Goal: Task Accomplishment & Management: Use online tool/utility

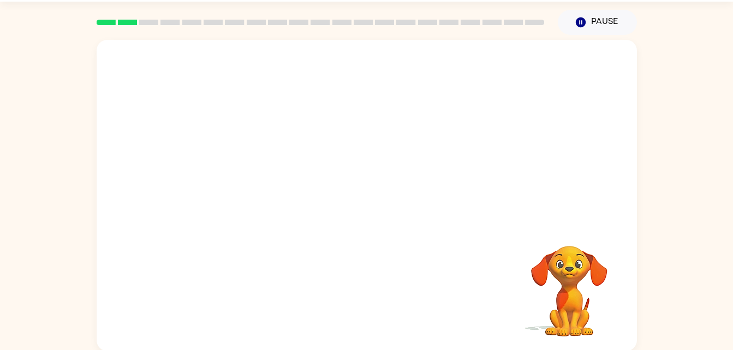
scroll to position [33, 0]
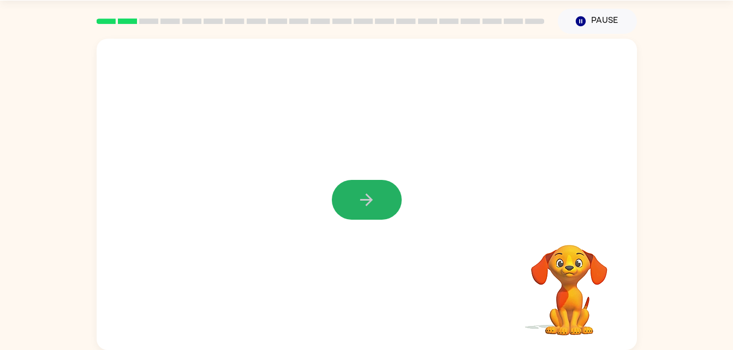
click at [362, 196] on icon "button" at bounding box center [366, 199] width 19 height 19
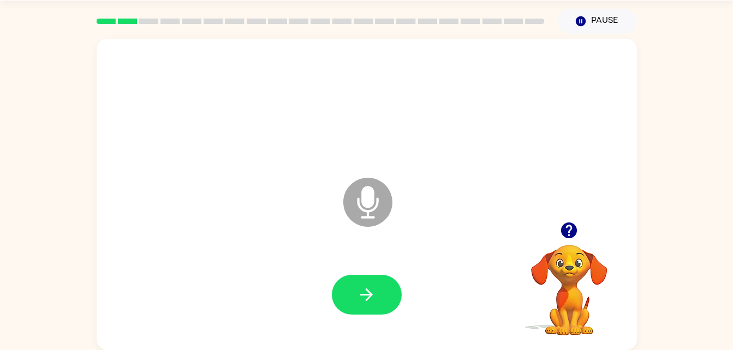
click at [371, 308] on button "button" at bounding box center [367, 295] width 70 height 40
click at [382, 300] on button "button" at bounding box center [367, 295] width 70 height 40
click at [367, 298] on icon "button" at bounding box center [366, 294] width 19 height 19
click at [371, 308] on button "button" at bounding box center [367, 295] width 70 height 40
click at [354, 292] on button "button" at bounding box center [367, 295] width 70 height 40
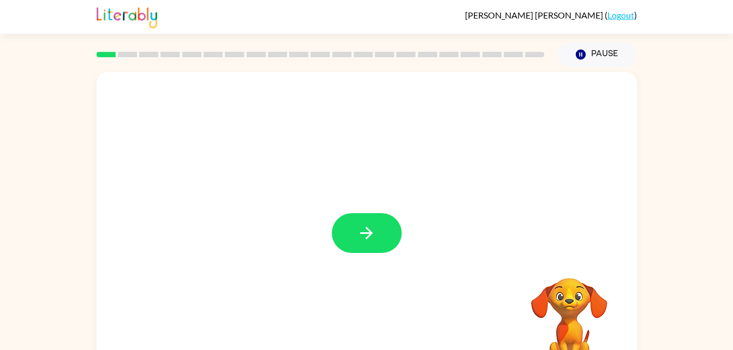
click at [377, 230] on button "button" at bounding box center [367, 233] width 70 height 40
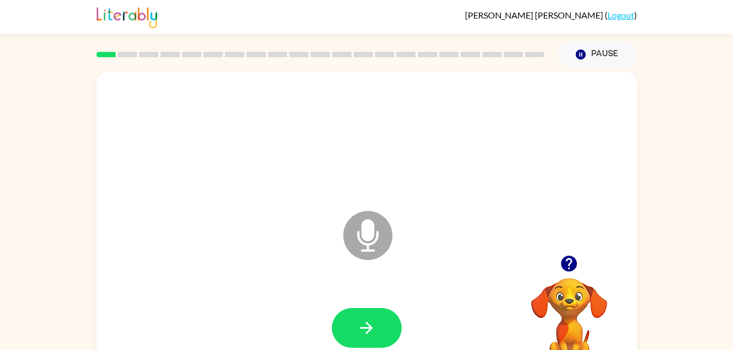
click at [372, 246] on icon at bounding box center [367, 235] width 49 height 49
click at [374, 327] on icon "button" at bounding box center [366, 328] width 19 height 19
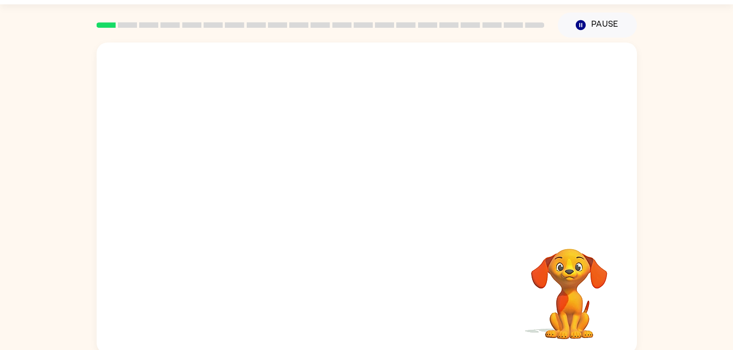
scroll to position [33, 0]
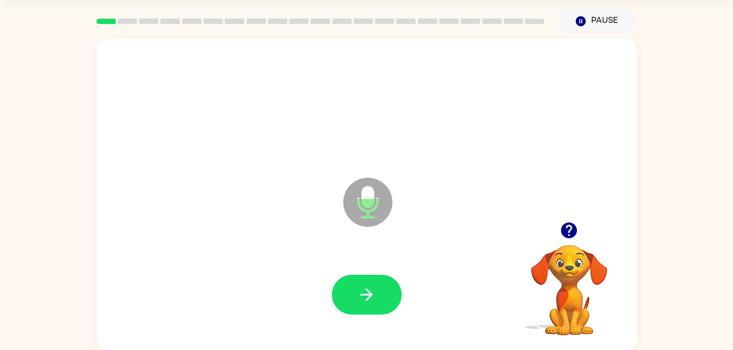
click at [362, 296] on icon "button" at bounding box center [366, 294] width 19 height 19
click at [376, 296] on button "button" at bounding box center [367, 295] width 70 height 40
click at [378, 304] on button "button" at bounding box center [367, 295] width 70 height 40
click at [376, 309] on button "button" at bounding box center [367, 295] width 70 height 40
click at [385, 291] on button "button" at bounding box center [367, 295] width 70 height 40
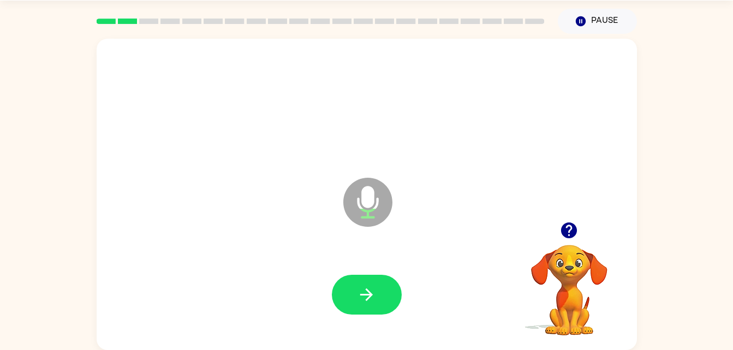
click at [376, 309] on button "button" at bounding box center [367, 295] width 70 height 40
click at [374, 299] on icon "button" at bounding box center [366, 294] width 19 height 19
click at [379, 304] on button "button" at bounding box center [367, 295] width 70 height 40
click at [374, 291] on icon "button" at bounding box center [366, 294] width 19 height 19
click at [385, 295] on button "button" at bounding box center [367, 295] width 70 height 40
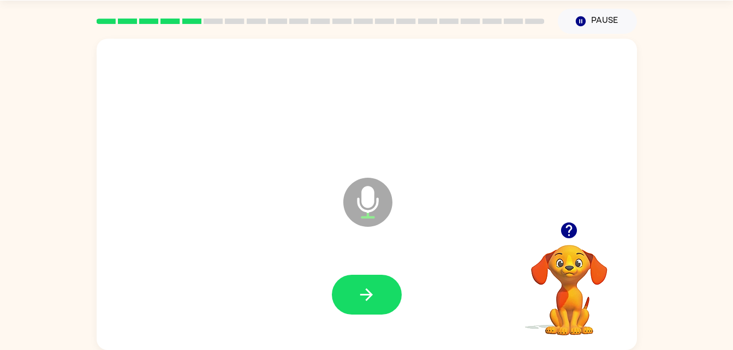
click at [385, 314] on button "button" at bounding box center [367, 295] width 70 height 40
click at [390, 298] on button "button" at bounding box center [367, 295] width 70 height 40
click at [379, 291] on button "button" at bounding box center [367, 295] width 70 height 40
click at [362, 295] on icon "button" at bounding box center [366, 295] width 13 height 13
click at [369, 308] on button "button" at bounding box center [367, 295] width 70 height 40
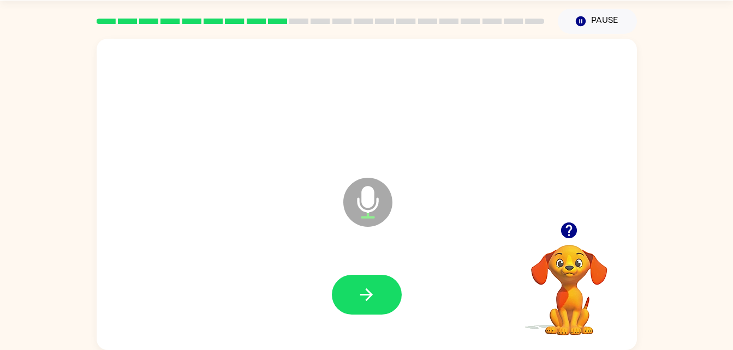
click at [374, 309] on button "button" at bounding box center [367, 295] width 70 height 40
click at [374, 295] on icon "button" at bounding box center [366, 294] width 19 height 19
click at [371, 290] on icon "button" at bounding box center [366, 294] width 19 height 19
click at [336, 295] on button "button" at bounding box center [367, 295] width 70 height 40
click at [386, 296] on button "button" at bounding box center [367, 295] width 70 height 40
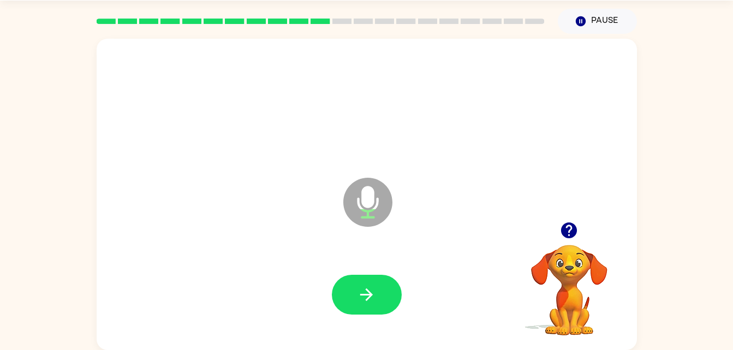
click at [364, 310] on button "button" at bounding box center [367, 295] width 70 height 40
click at [387, 281] on button "button" at bounding box center [367, 295] width 70 height 40
click at [368, 296] on icon "button" at bounding box center [366, 294] width 19 height 19
click at [384, 291] on button "button" at bounding box center [367, 295] width 70 height 40
click at [385, 322] on div at bounding box center [366, 294] width 518 height 89
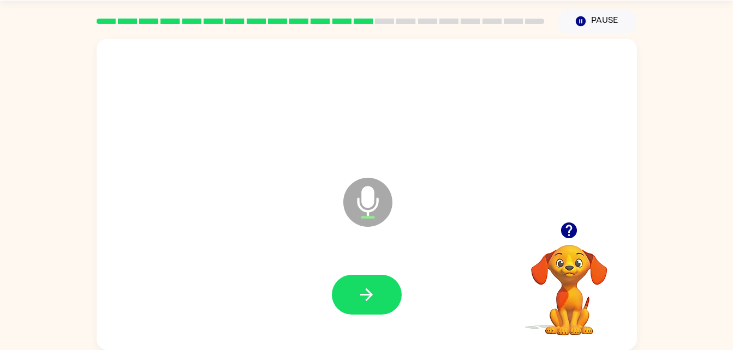
click at [375, 295] on icon "button" at bounding box center [366, 294] width 19 height 19
click at [590, 248] on video "Your browser must support playing .mp4 files to use Literably. Please try using…" at bounding box center [568, 282] width 109 height 109
click at [563, 236] on icon "button" at bounding box center [569, 231] width 16 height 16
click at [344, 277] on button "button" at bounding box center [367, 295] width 70 height 40
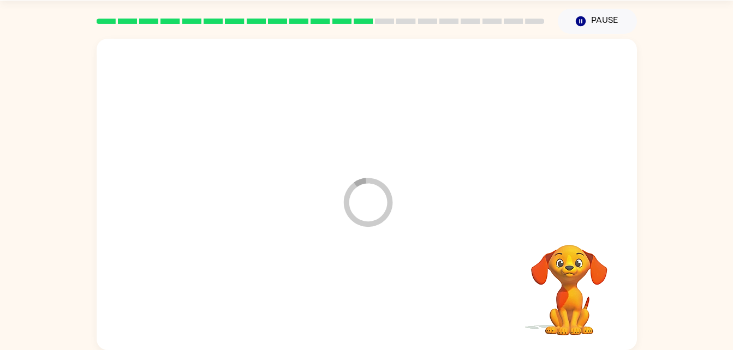
click at [358, 299] on div at bounding box center [366, 294] width 518 height 89
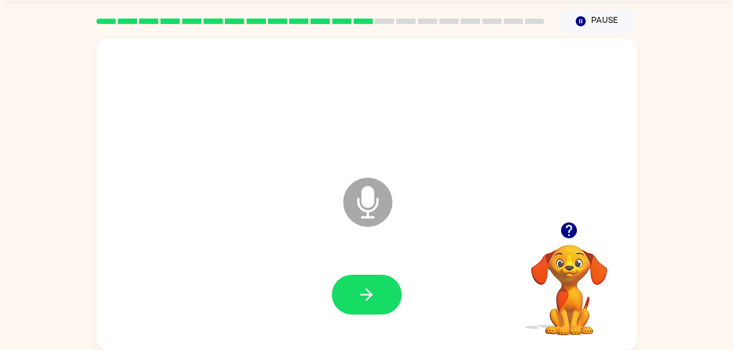
click at [360, 309] on button "button" at bounding box center [367, 295] width 70 height 40
click at [357, 280] on button "button" at bounding box center [367, 295] width 70 height 40
click at [355, 299] on button "button" at bounding box center [367, 295] width 70 height 40
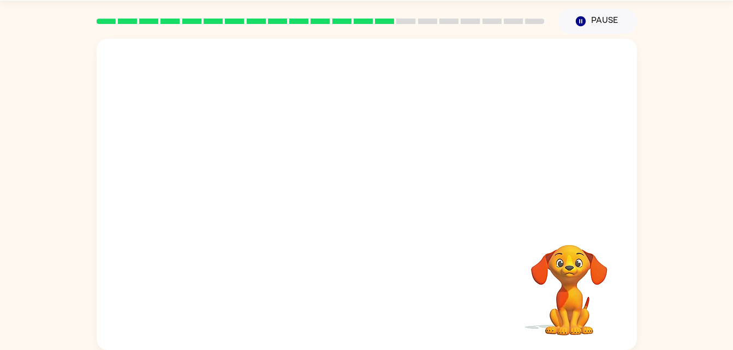
click at [118, 104] on div at bounding box center [366, 105] width 518 height 89
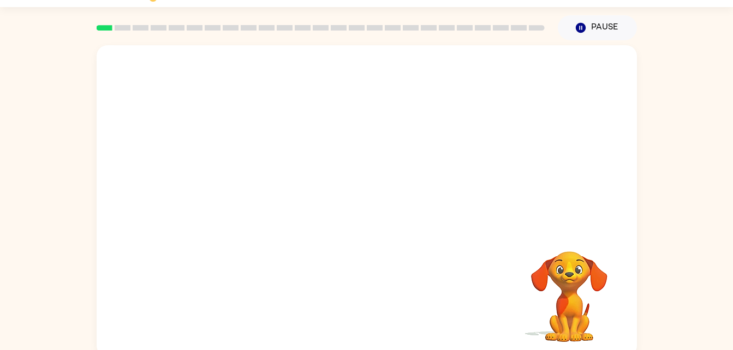
scroll to position [33, 0]
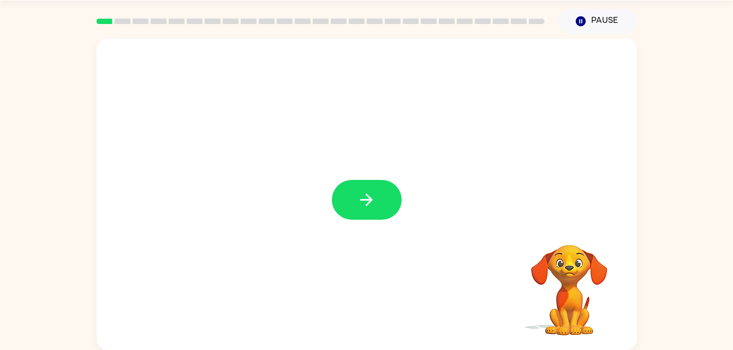
click at [364, 207] on icon "button" at bounding box center [366, 199] width 19 height 19
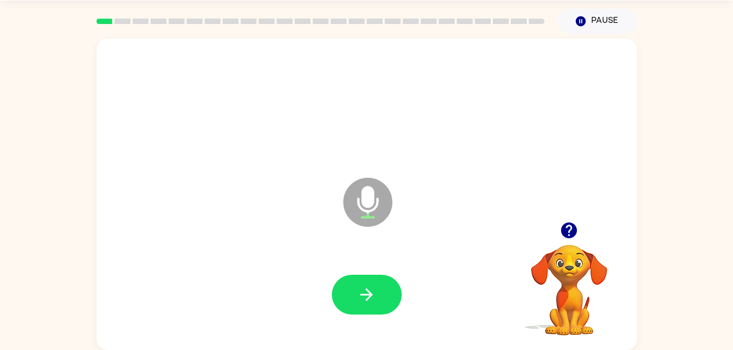
click at [378, 303] on button "button" at bounding box center [367, 295] width 70 height 40
click at [344, 301] on button "button" at bounding box center [367, 295] width 70 height 40
click at [347, 289] on button "button" at bounding box center [367, 295] width 70 height 40
click at [362, 284] on button "button" at bounding box center [367, 295] width 70 height 40
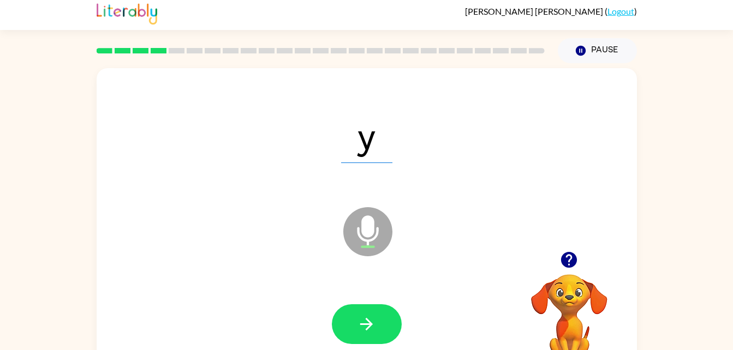
scroll to position [0, 0]
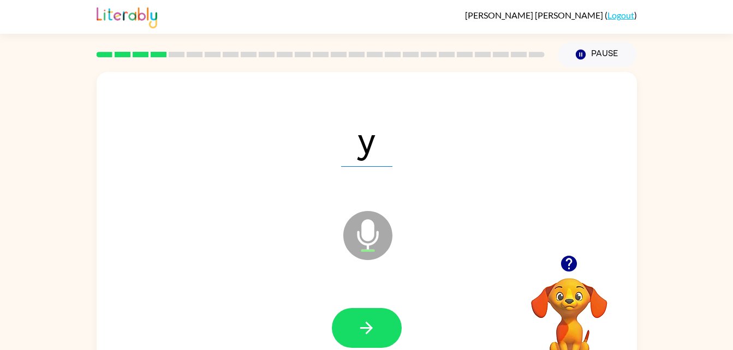
click at [382, 337] on button "button" at bounding box center [367, 328] width 70 height 40
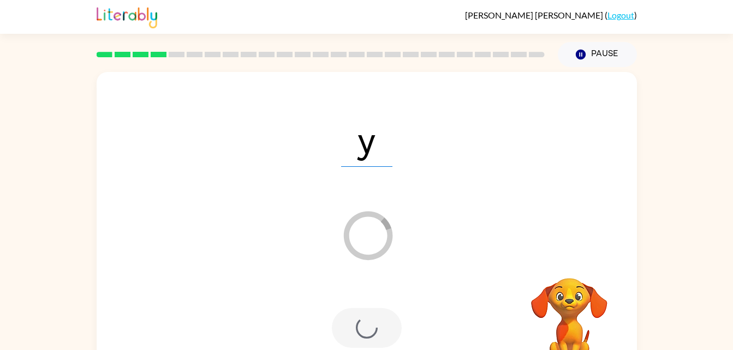
scroll to position [33, 0]
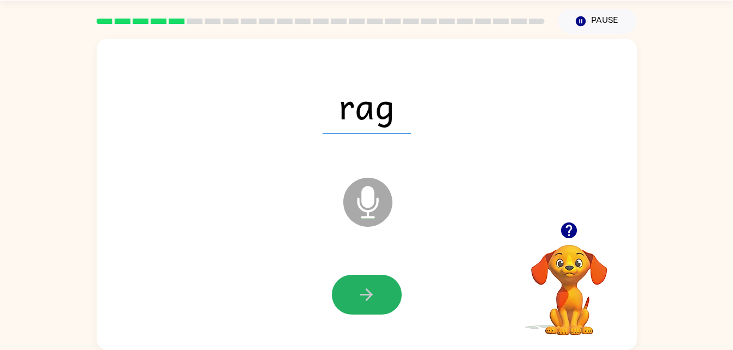
click at [362, 312] on button "button" at bounding box center [367, 295] width 70 height 40
click at [365, 302] on icon "button" at bounding box center [366, 294] width 19 height 19
click at [362, 303] on icon "button" at bounding box center [366, 294] width 19 height 19
click at [354, 296] on button "button" at bounding box center [367, 295] width 70 height 40
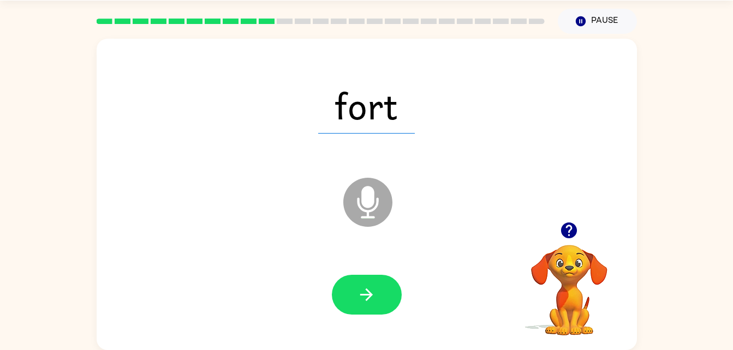
click at [369, 314] on button "button" at bounding box center [367, 295] width 70 height 40
click at [349, 291] on button "button" at bounding box center [367, 295] width 70 height 40
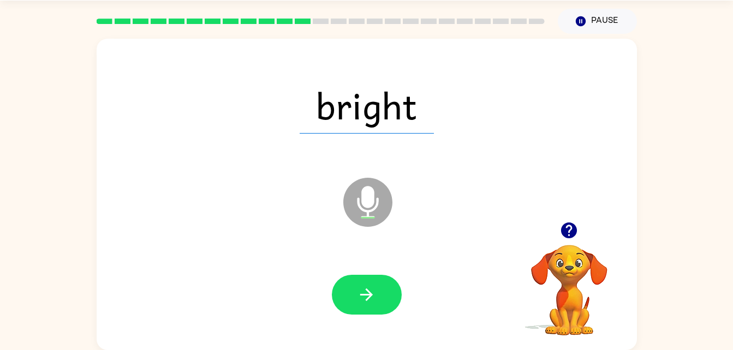
click at [351, 293] on button "button" at bounding box center [367, 295] width 70 height 40
click at [341, 304] on button "button" at bounding box center [367, 295] width 70 height 40
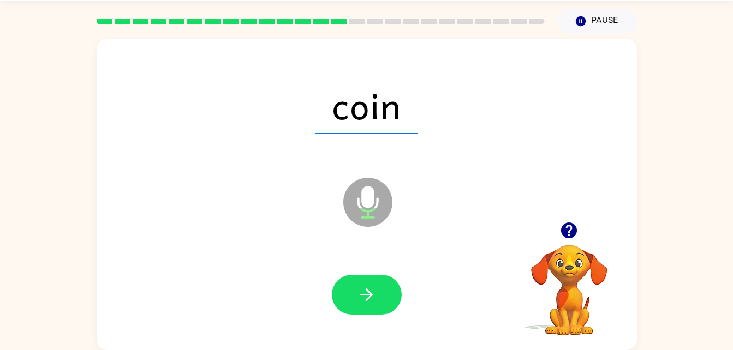
click at [364, 314] on button "button" at bounding box center [367, 295] width 70 height 40
click at [371, 313] on button "button" at bounding box center [367, 295] width 70 height 40
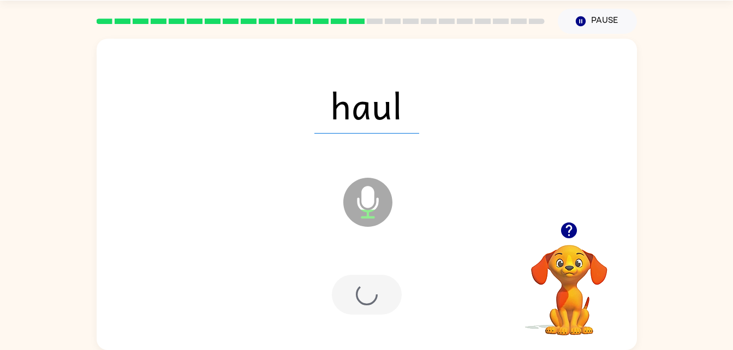
click at [363, 272] on div at bounding box center [366, 294] width 518 height 89
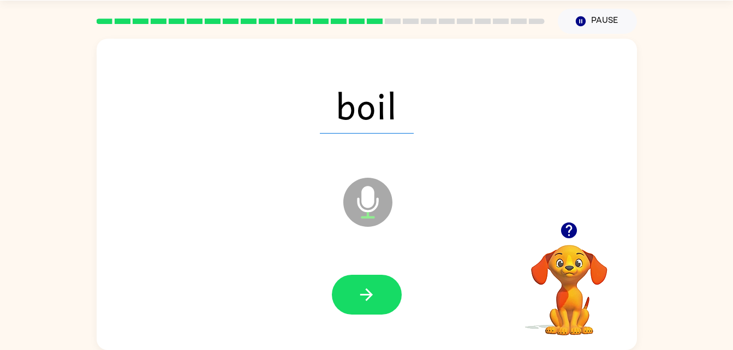
click at [333, 265] on div at bounding box center [366, 294] width 518 height 89
click at [343, 281] on button "button" at bounding box center [367, 295] width 70 height 40
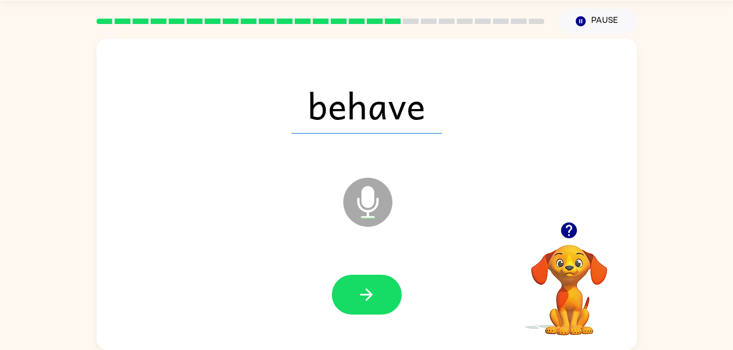
click at [359, 314] on button "button" at bounding box center [367, 295] width 70 height 40
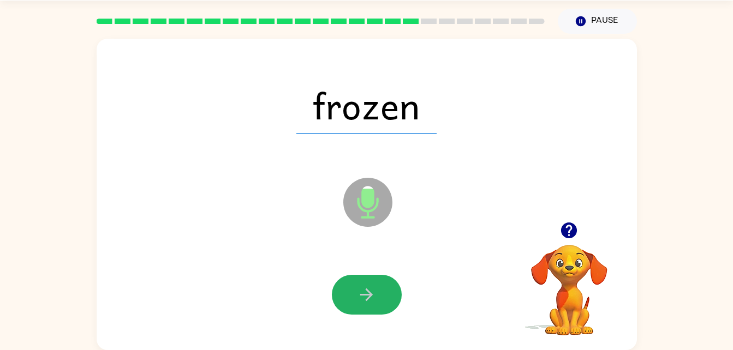
click at [353, 295] on button "button" at bounding box center [367, 295] width 70 height 40
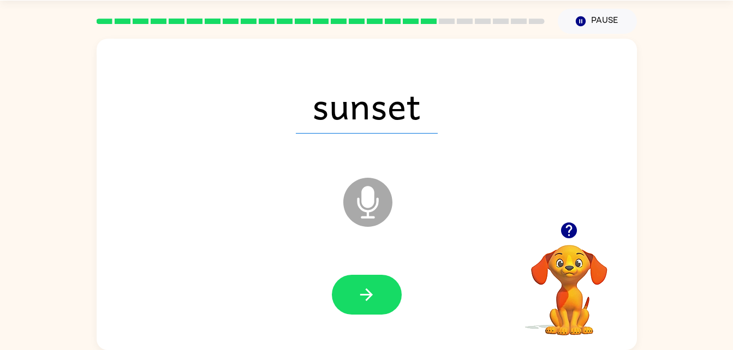
click at [371, 293] on icon "button" at bounding box center [366, 295] width 13 height 13
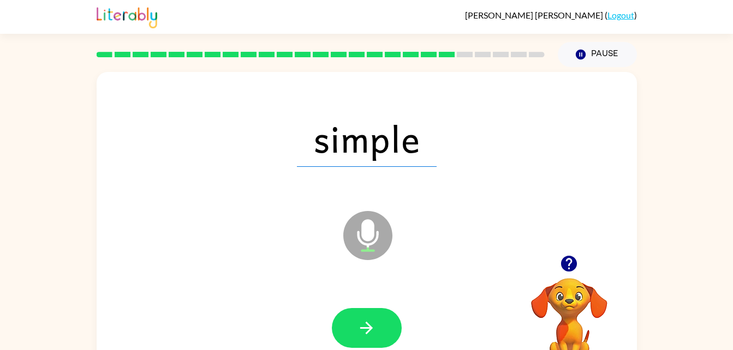
click at [335, 328] on button "button" at bounding box center [367, 328] width 70 height 40
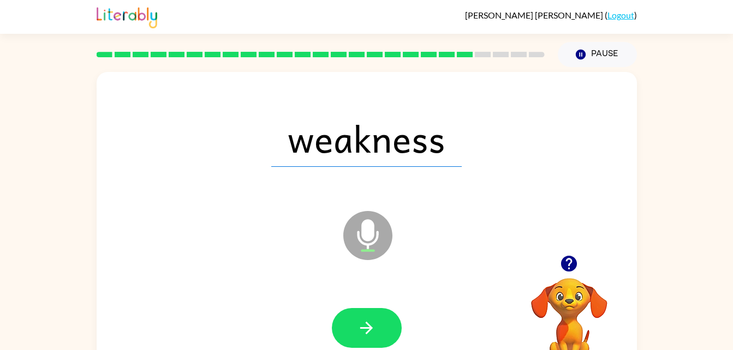
click at [362, 333] on icon "button" at bounding box center [366, 328] width 19 height 19
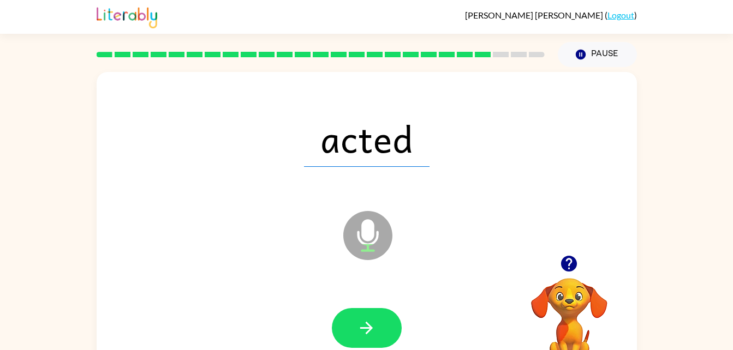
click at [382, 321] on button "button" at bounding box center [367, 328] width 70 height 40
click at [360, 339] on div at bounding box center [367, 328] width 70 height 40
click at [368, 313] on button "button" at bounding box center [367, 328] width 70 height 40
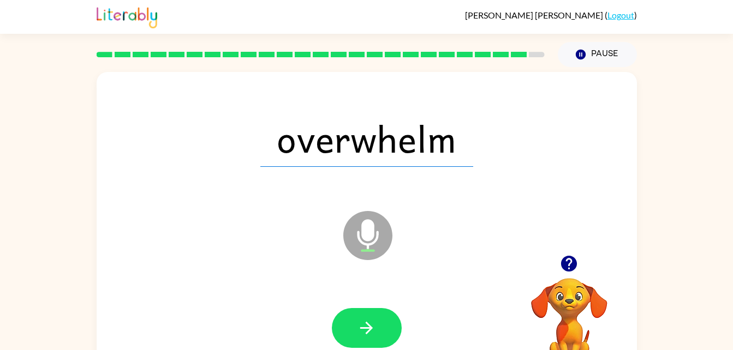
click at [351, 332] on button "button" at bounding box center [367, 328] width 70 height 40
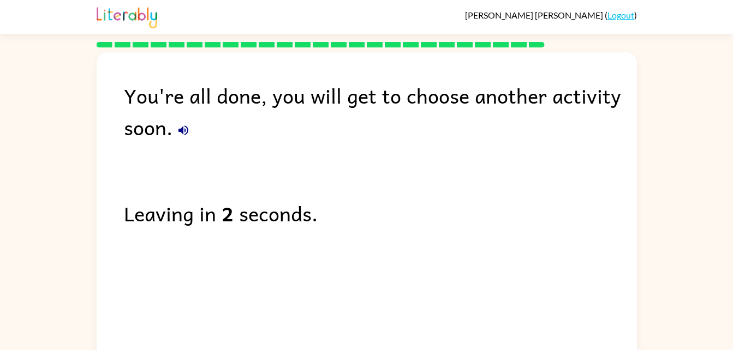
click at [114, 316] on div "You're all done, you will get to choose another activity soon. Leaving in 2 sec…" at bounding box center [367, 205] width 540 height 306
